Goal: Information Seeking & Learning: Learn about a topic

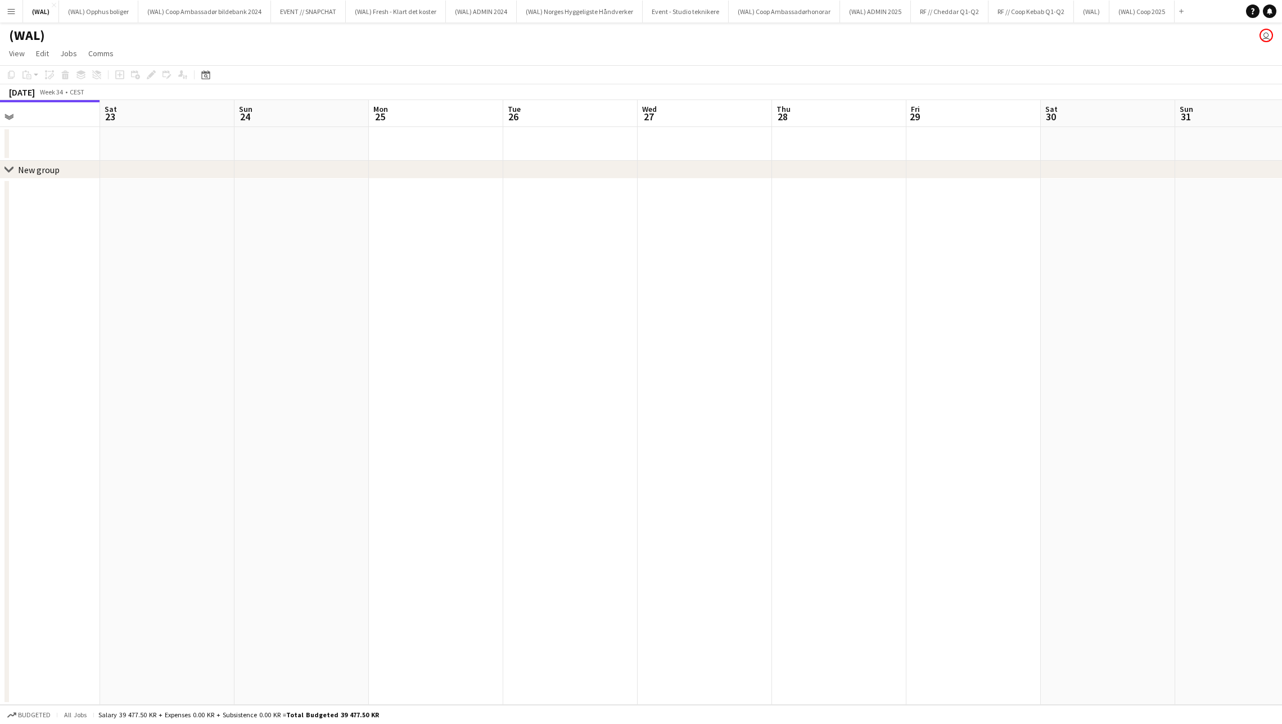
scroll to position [0, 439]
click at [13, 11] on app-icon "Menu" at bounding box center [11, 11] width 9 height 9
click at [1143, 11] on button "(WAL) Coop 2025 Close" at bounding box center [1141, 12] width 65 height 22
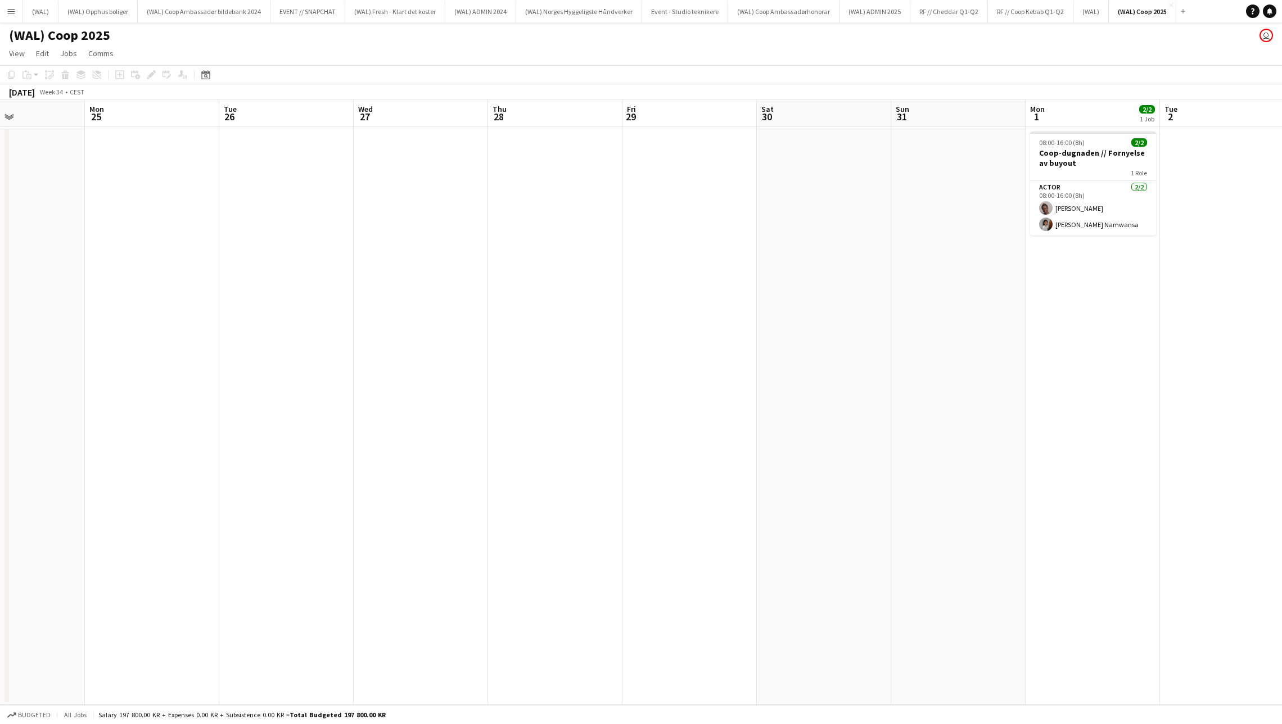
scroll to position [0, 383]
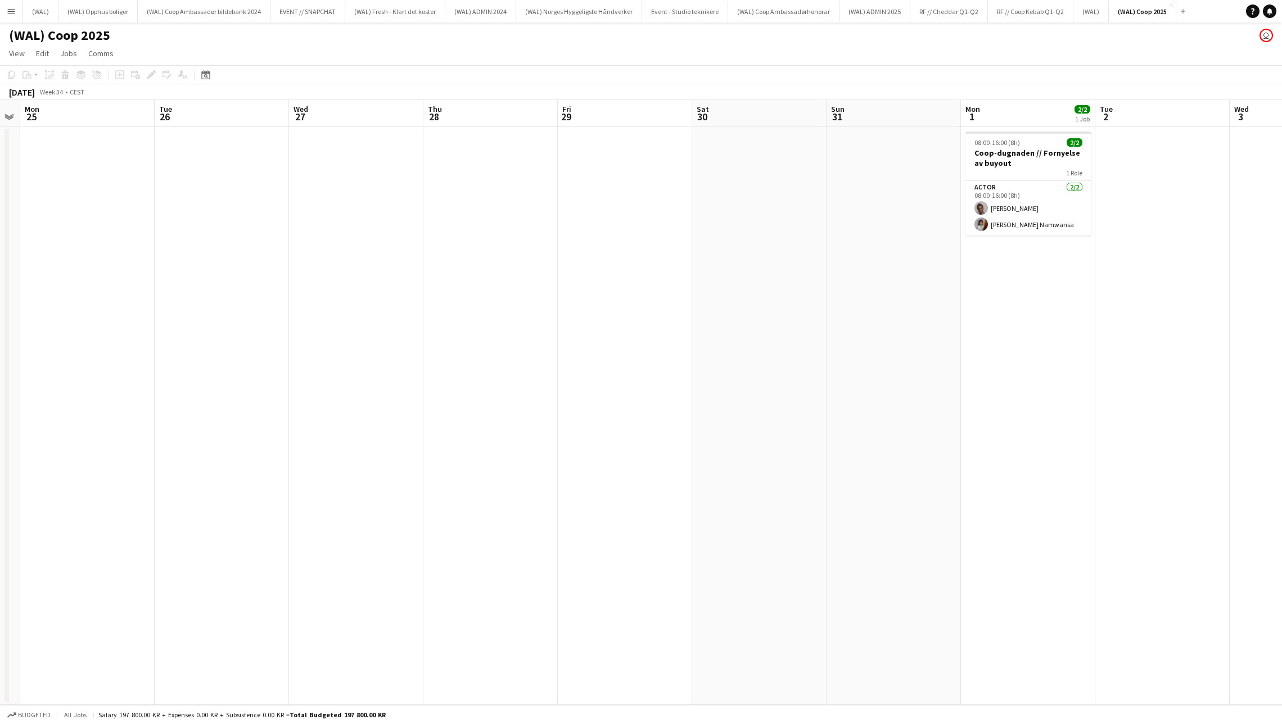
click at [15, 10] on app-icon "Menu" at bounding box center [11, 11] width 9 height 9
click at [378, 27] on div "(WAL) Coop 2025 user" at bounding box center [641, 32] width 1282 height 21
click at [109, 17] on button "(WAL) Opphus boliger Close" at bounding box center [97, 12] width 79 height 22
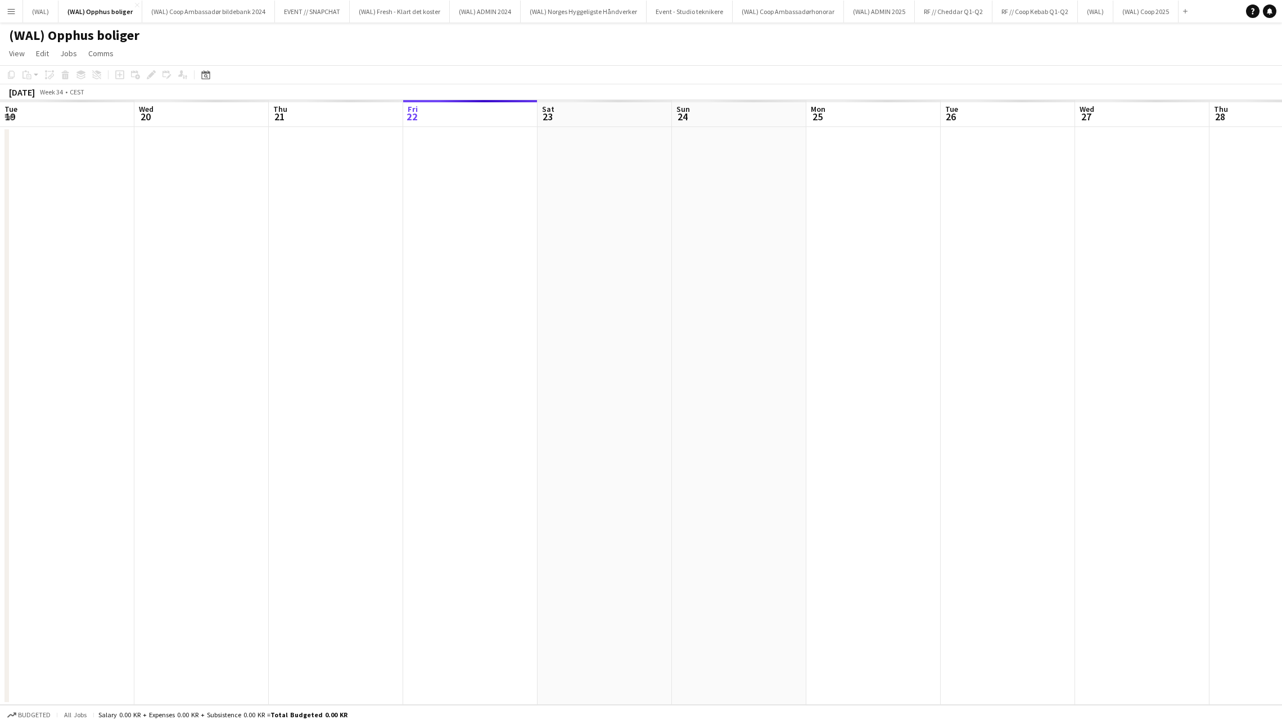
scroll to position [0, 268]
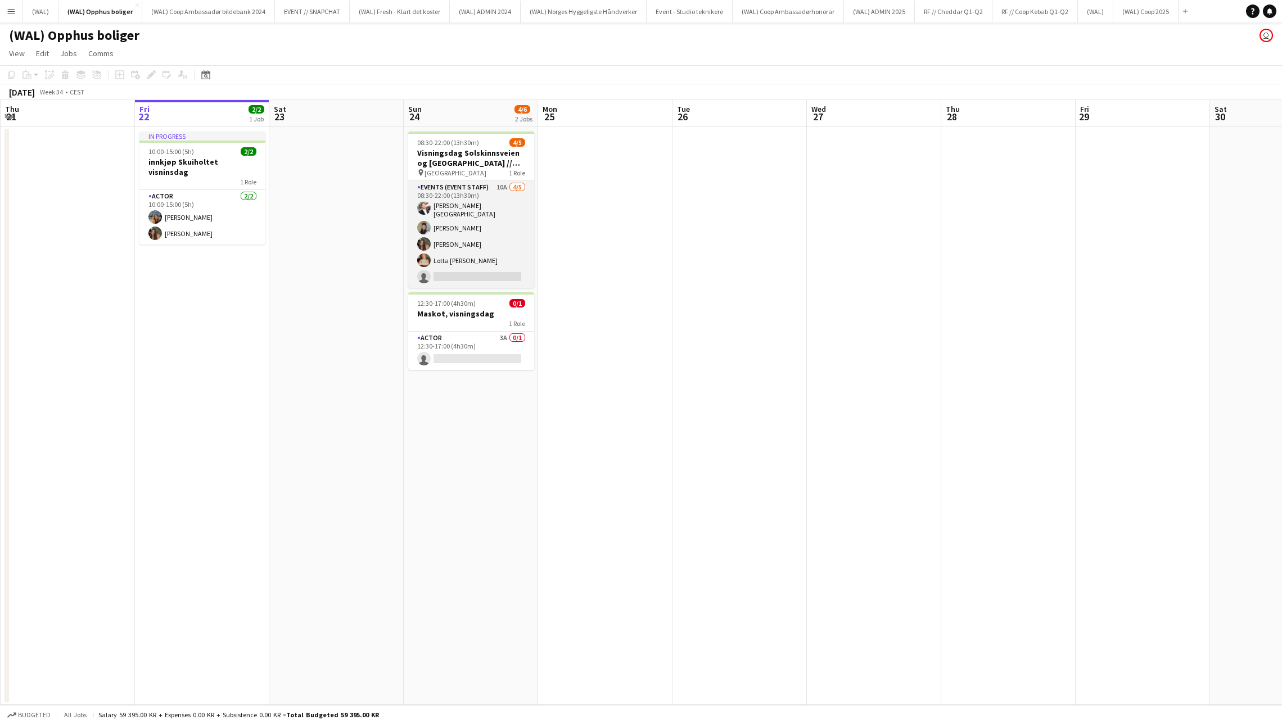
click at [493, 250] on app-card-role "Events (Event Staff) 10A [DATE] 08:30-22:00 (13h30m) [PERSON_NAME] [PERSON_NAME…" at bounding box center [471, 234] width 126 height 107
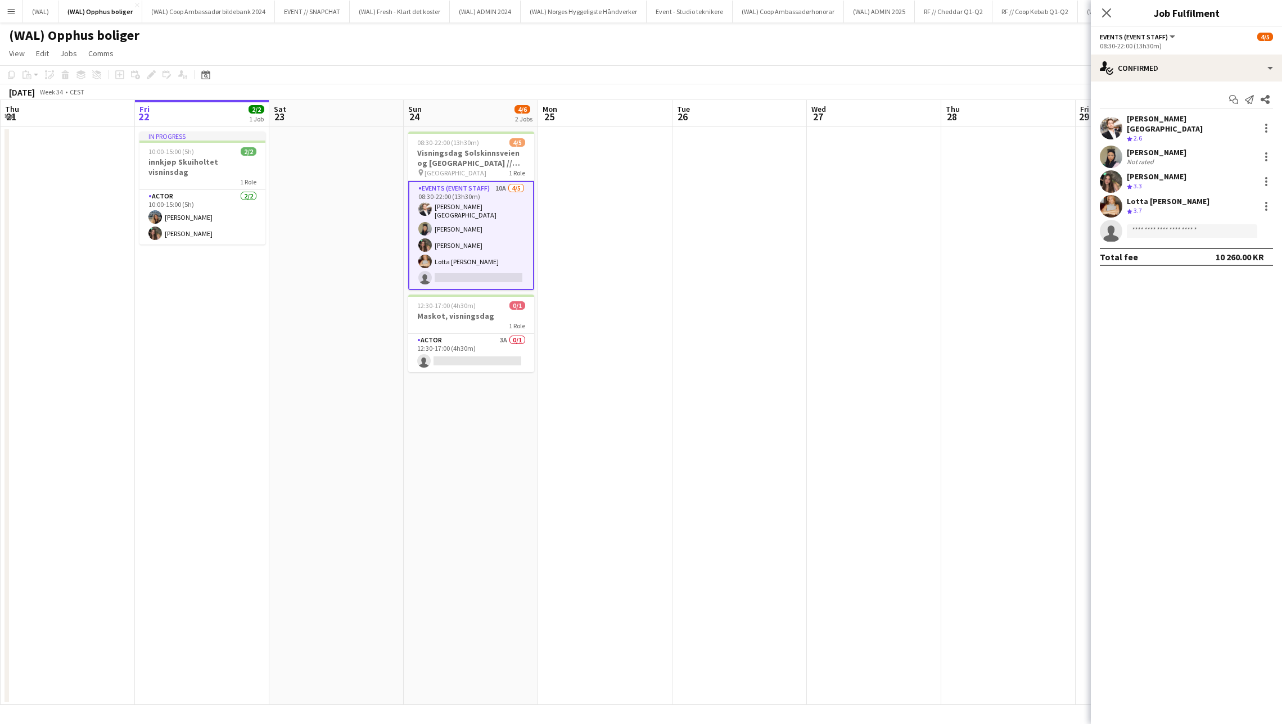
click at [1155, 134] on div "Crew rating 2.6" at bounding box center [1191, 139] width 128 height 10
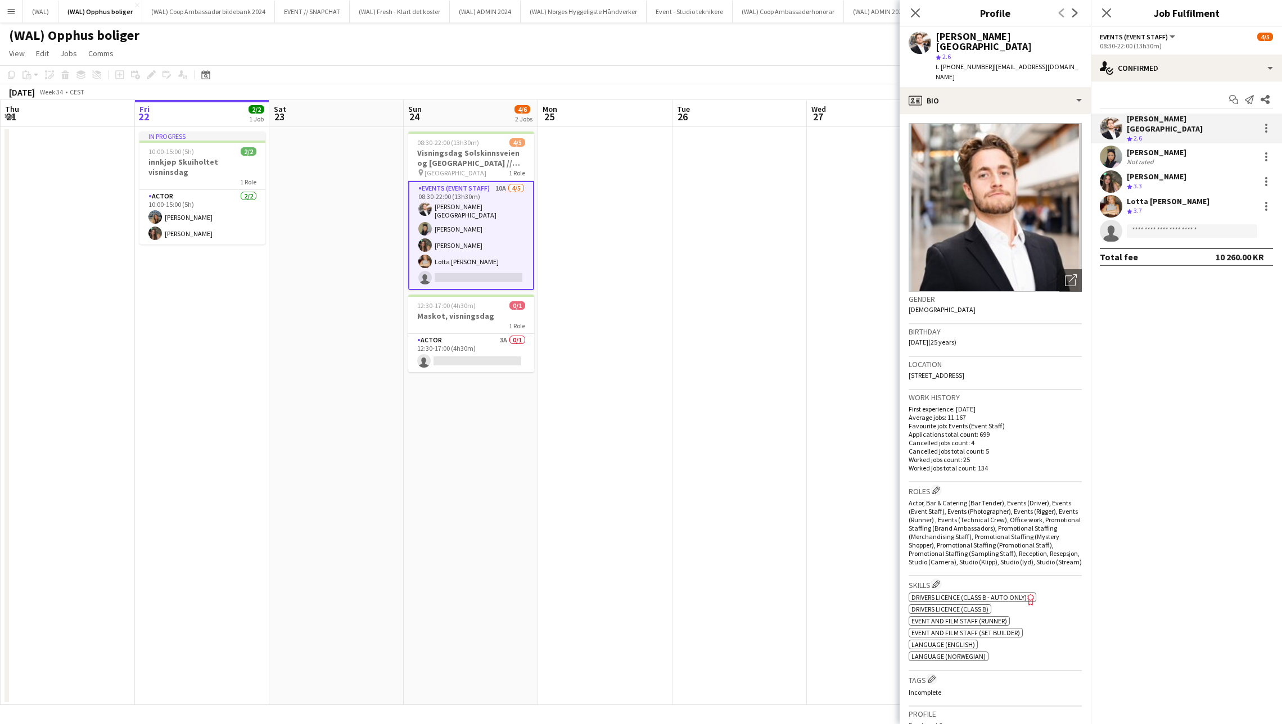
click at [1120, 148] on app-user-avatar at bounding box center [1111, 157] width 22 height 22
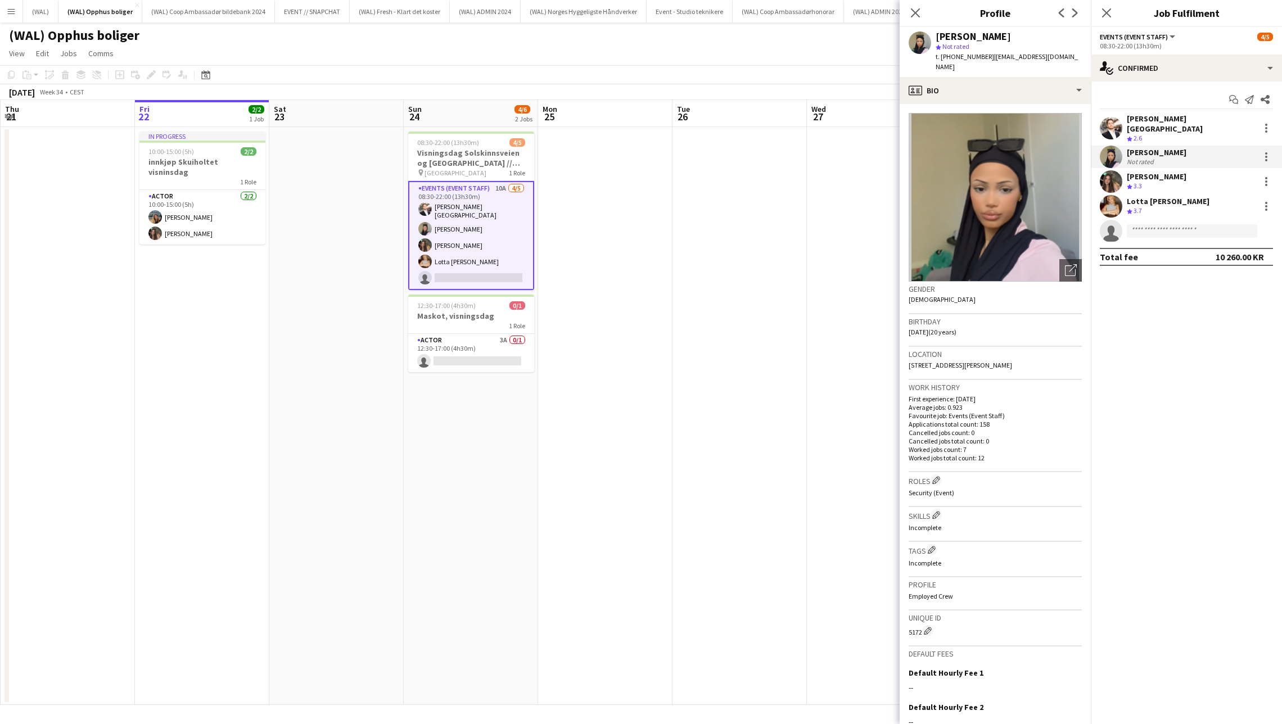
click at [1146, 182] on div "Crew rating 3.3" at bounding box center [1157, 187] width 60 height 10
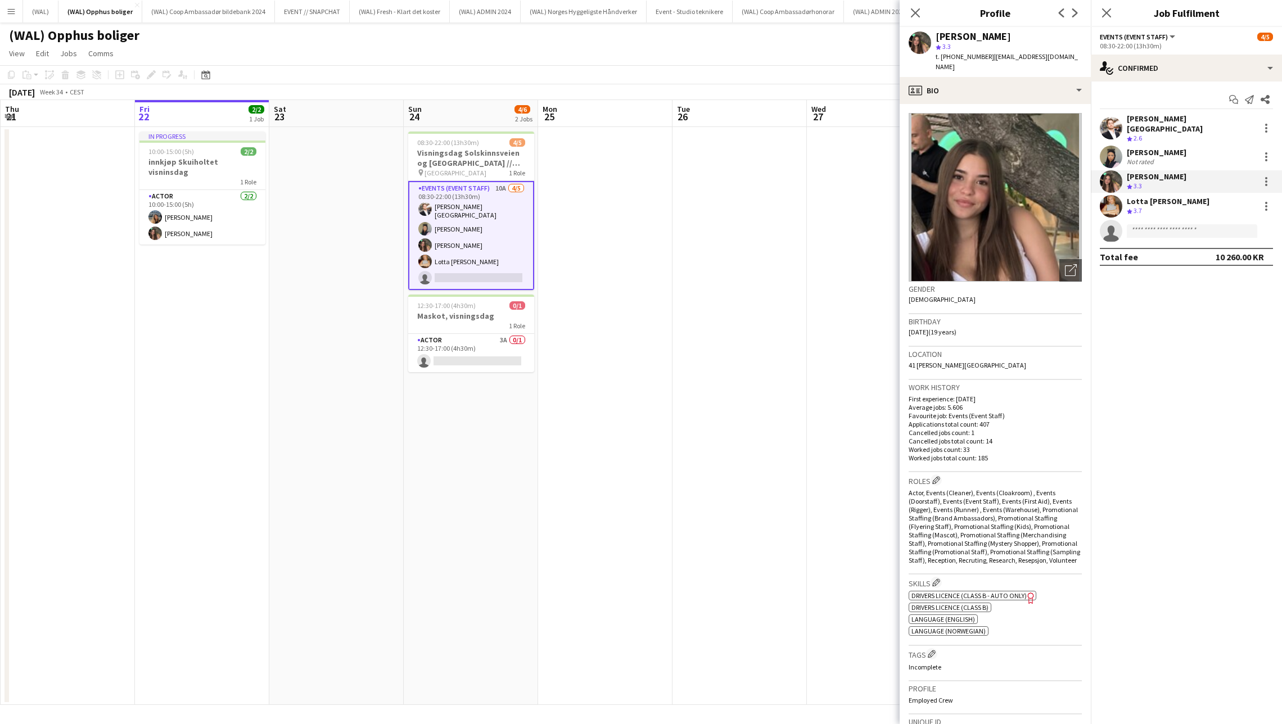
click at [1150, 206] on div "Crew rating 3.7" at bounding box center [1168, 211] width 83 height 10
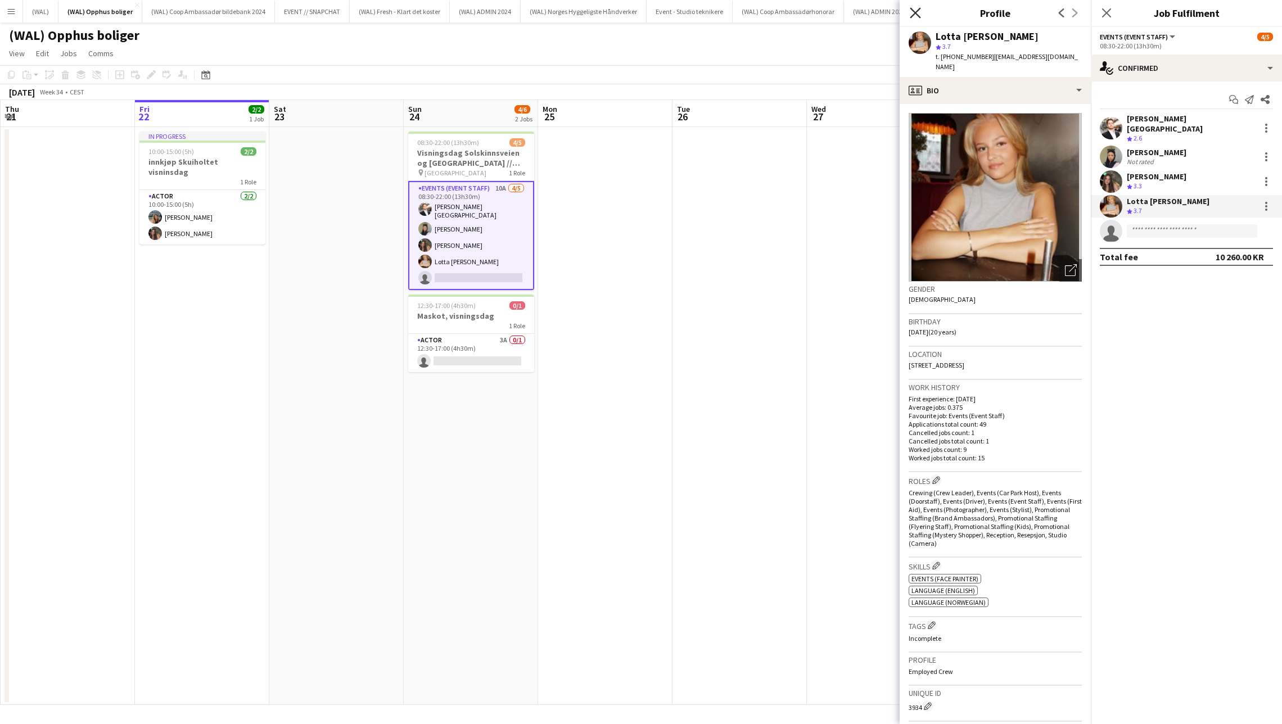
click at [918, 12] on icon "Close pop-in" at bounding box center [915, 12] width 11 height 11
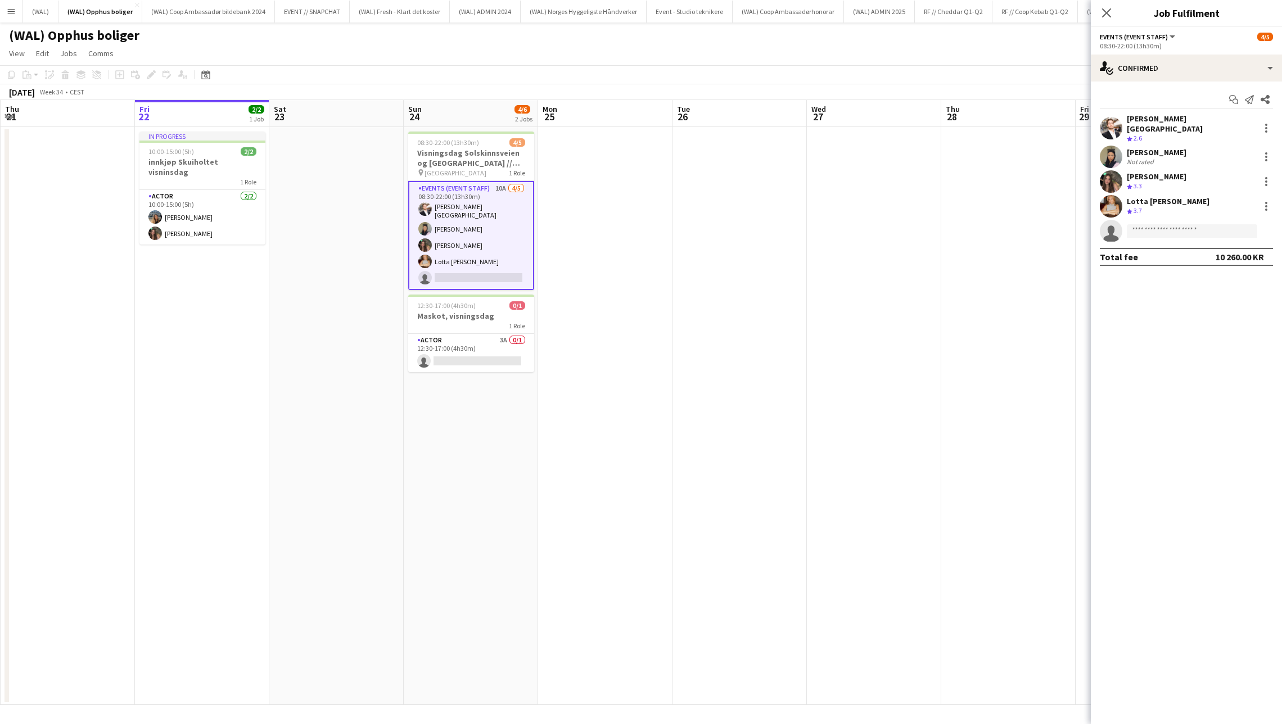
click at [1113, 16] on div "Close pop-in" at bounding box center [1106, 13] width 31 height 26
click at [1103, 21] on div "Close pop-in" at bounding box center [1106, 13] width 31 height 26
click at [1103, 17] on icon "Close pop-in" at bounding box center [1106, 12] width 11 height 11
